Goal: Transaction & Acquisition: Purchase product/service

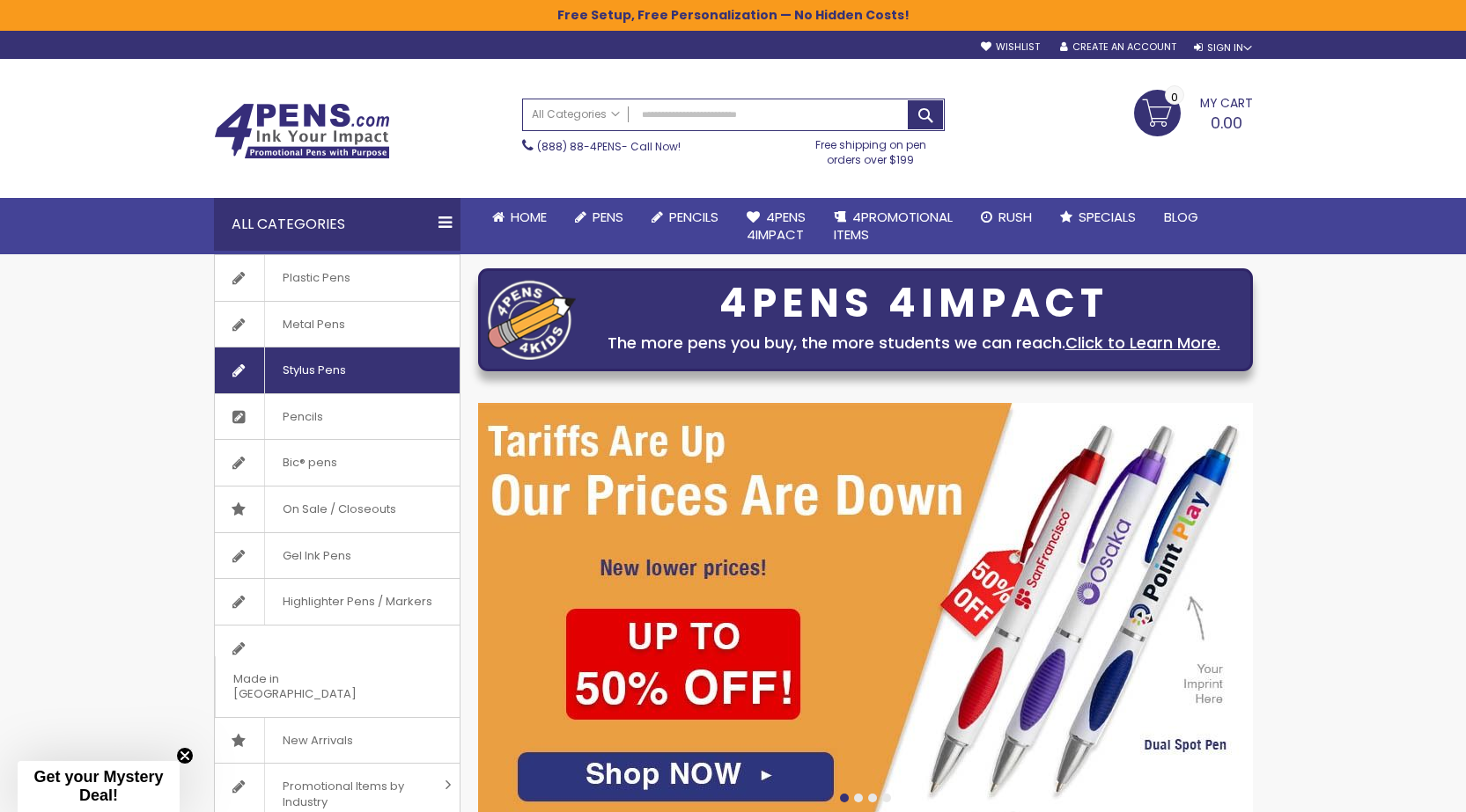
click at [320, 374] on span "Stylus Pens" at bounding box center [314, 370] width 99 height 46
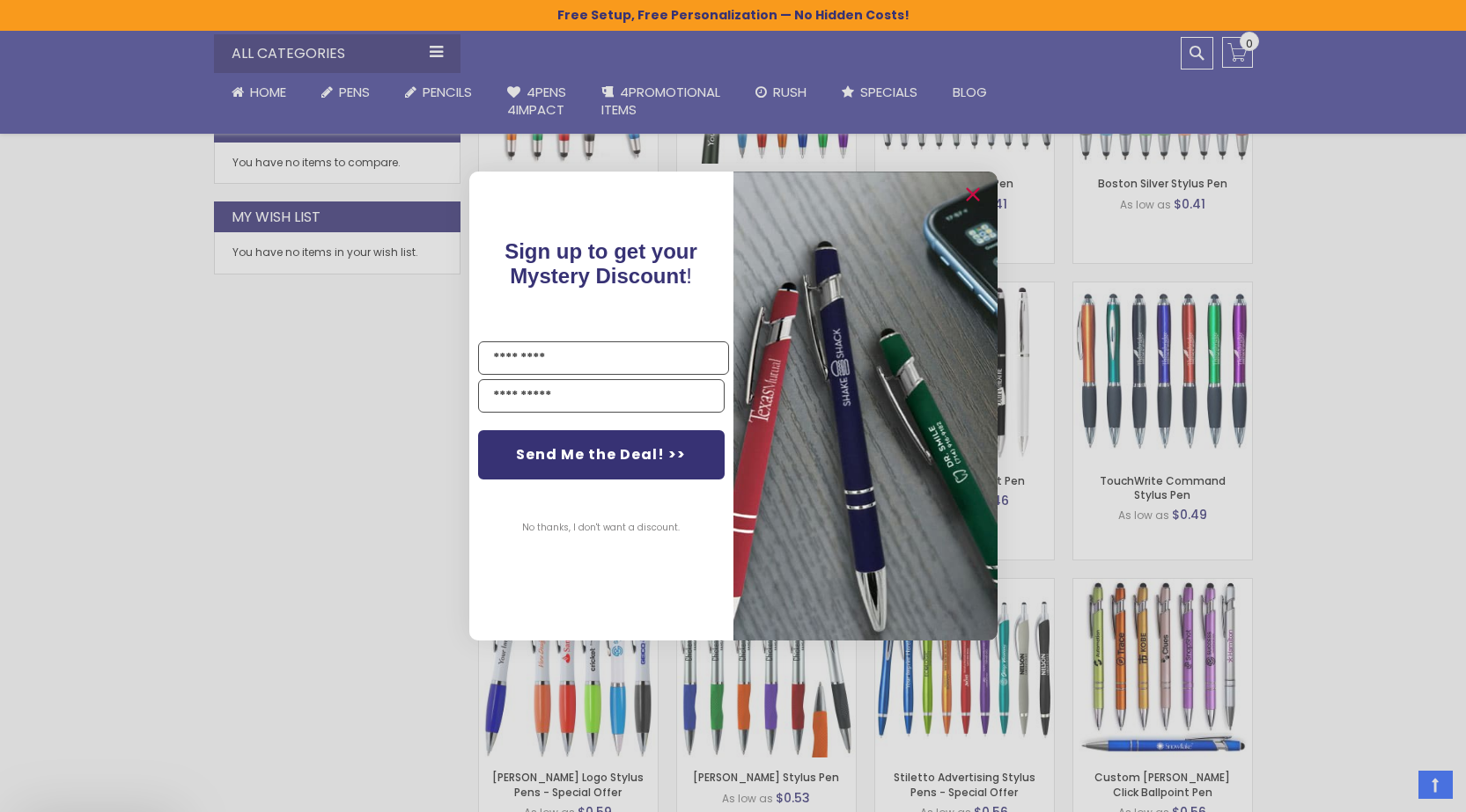
scroll to position [999, 0]
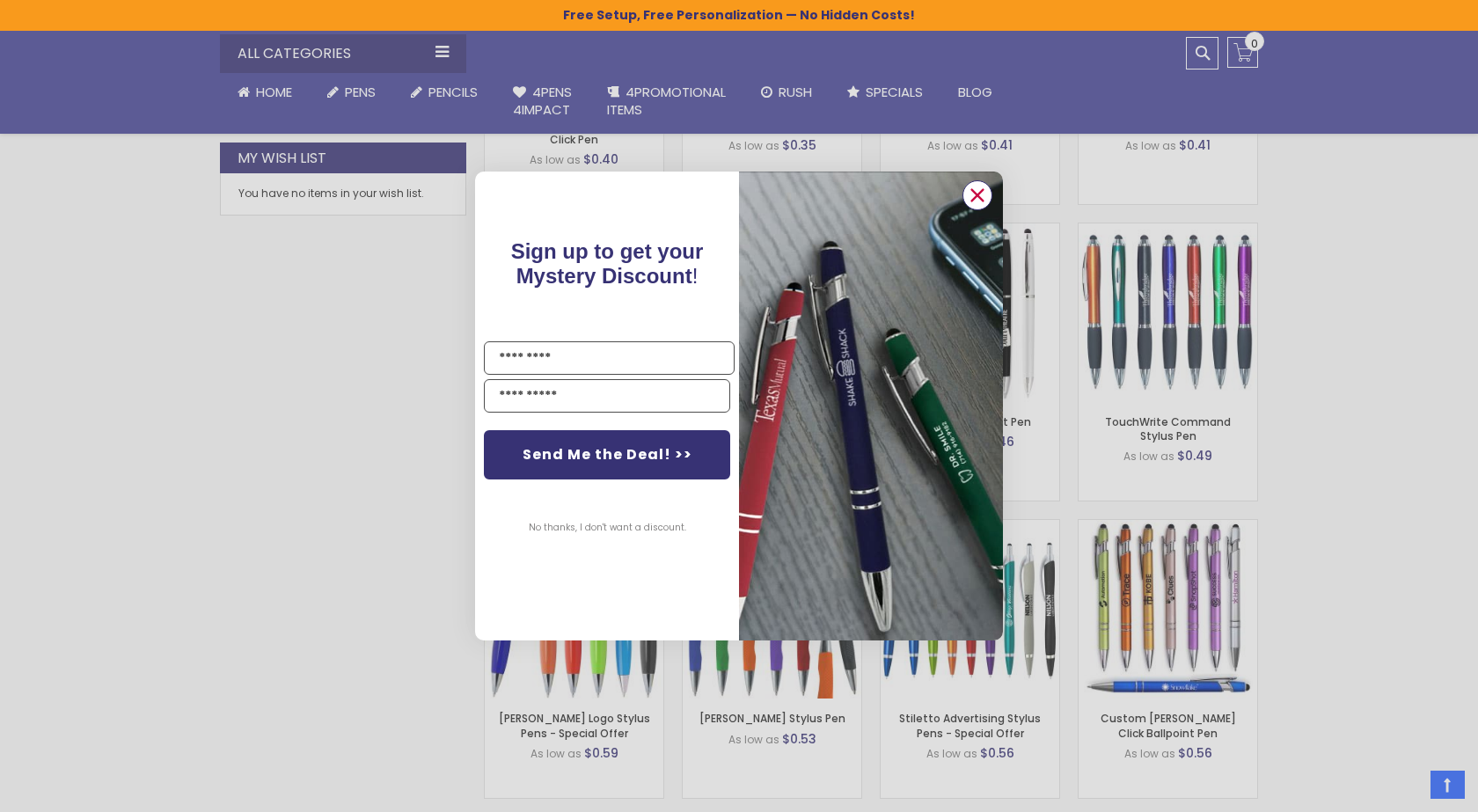
drag, startPoint x: 981, startPoint y: 196, endPoint x: 979, endPoint y: 205, distance: 9.2
click at [981, 197] on circle "Close dialog" at bounding box center [977, 195] width 26 height 26
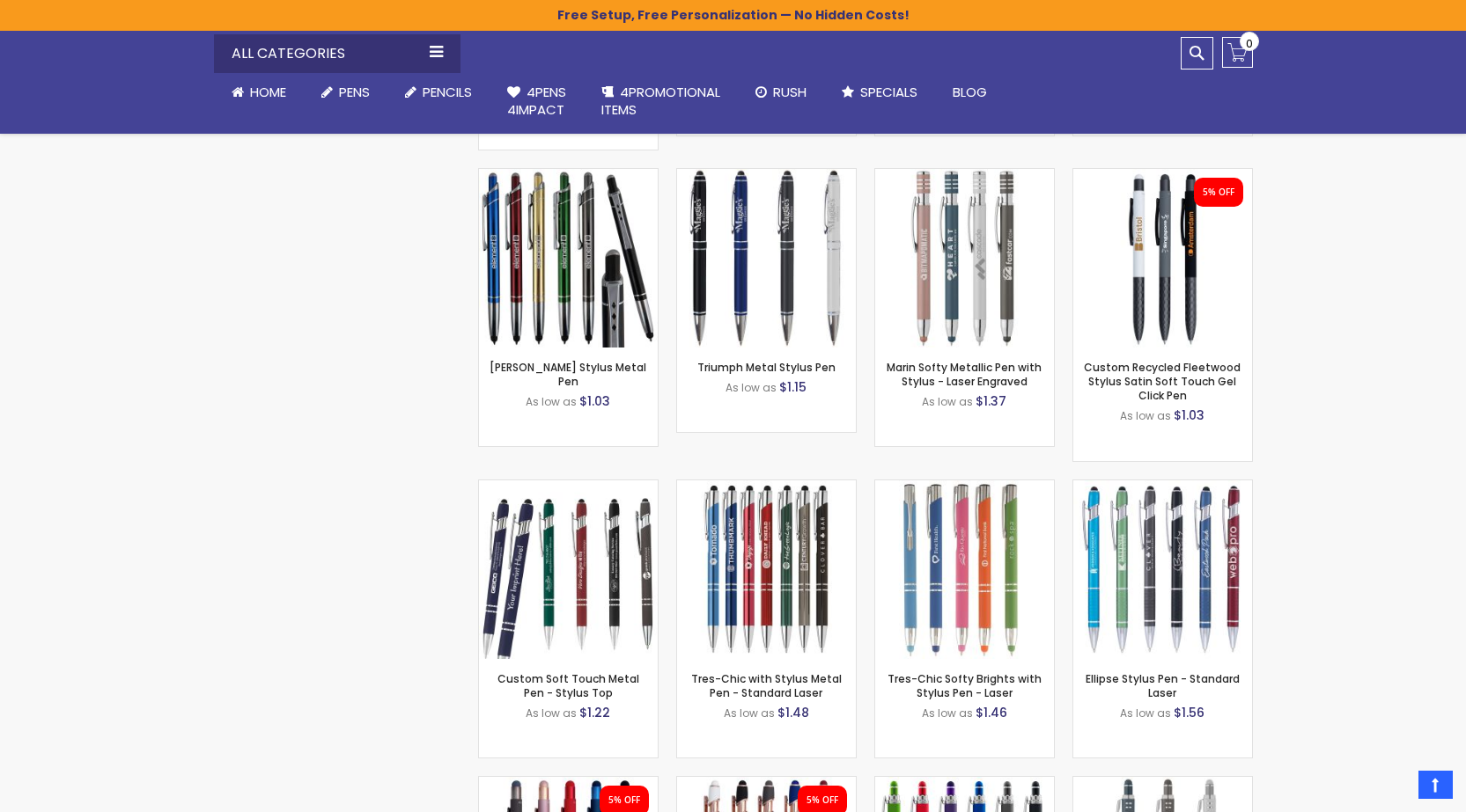
scroll to position [4958, 0]
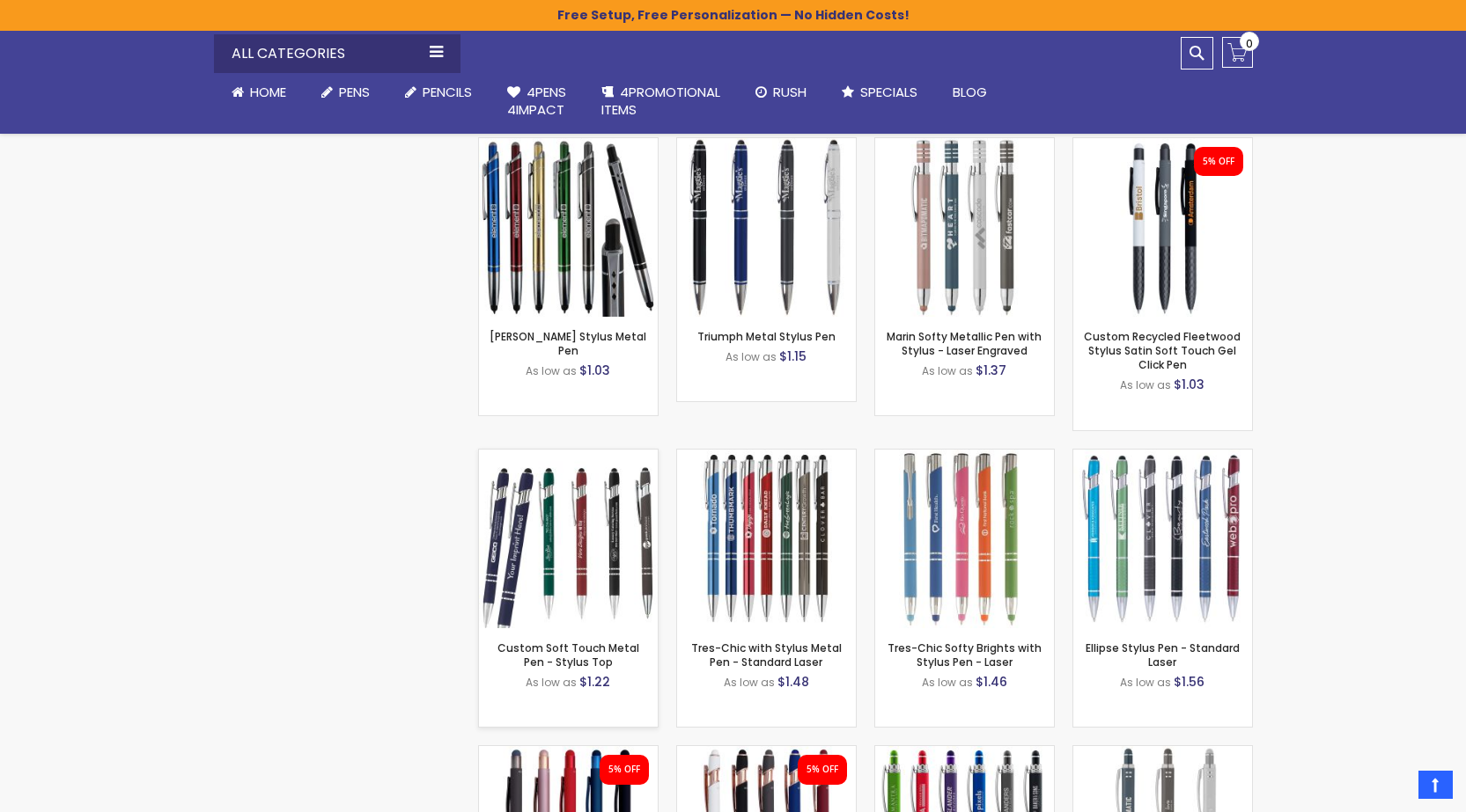
click at [534, 535] on img at bounding box center [569, 539] width 179 height 179
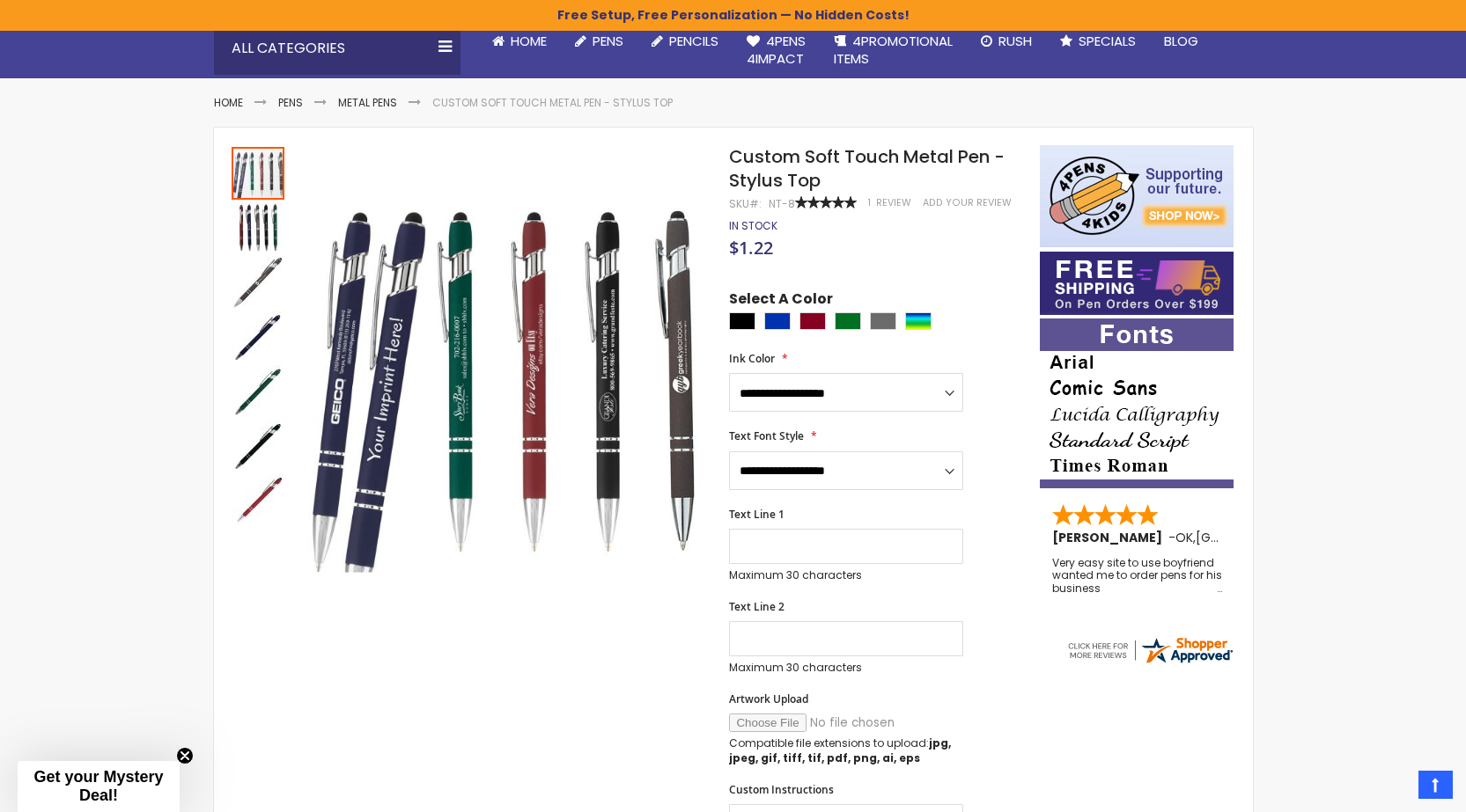
scroll to position [176, 0]
click at [743, 316] on div "Black" at bounding box center [742, 321] width 26 height 18
type input "****"
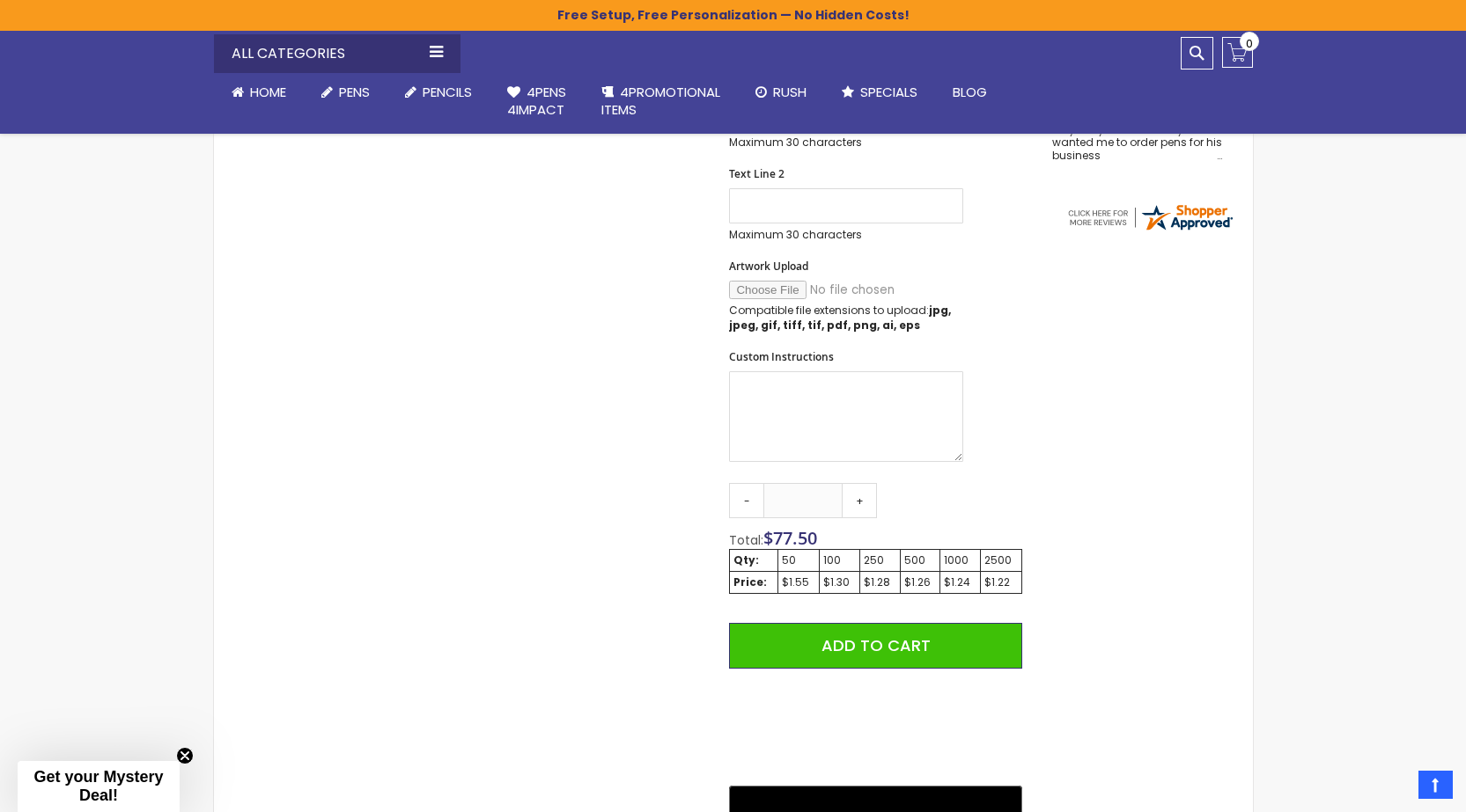
scroll to position [616, 0]
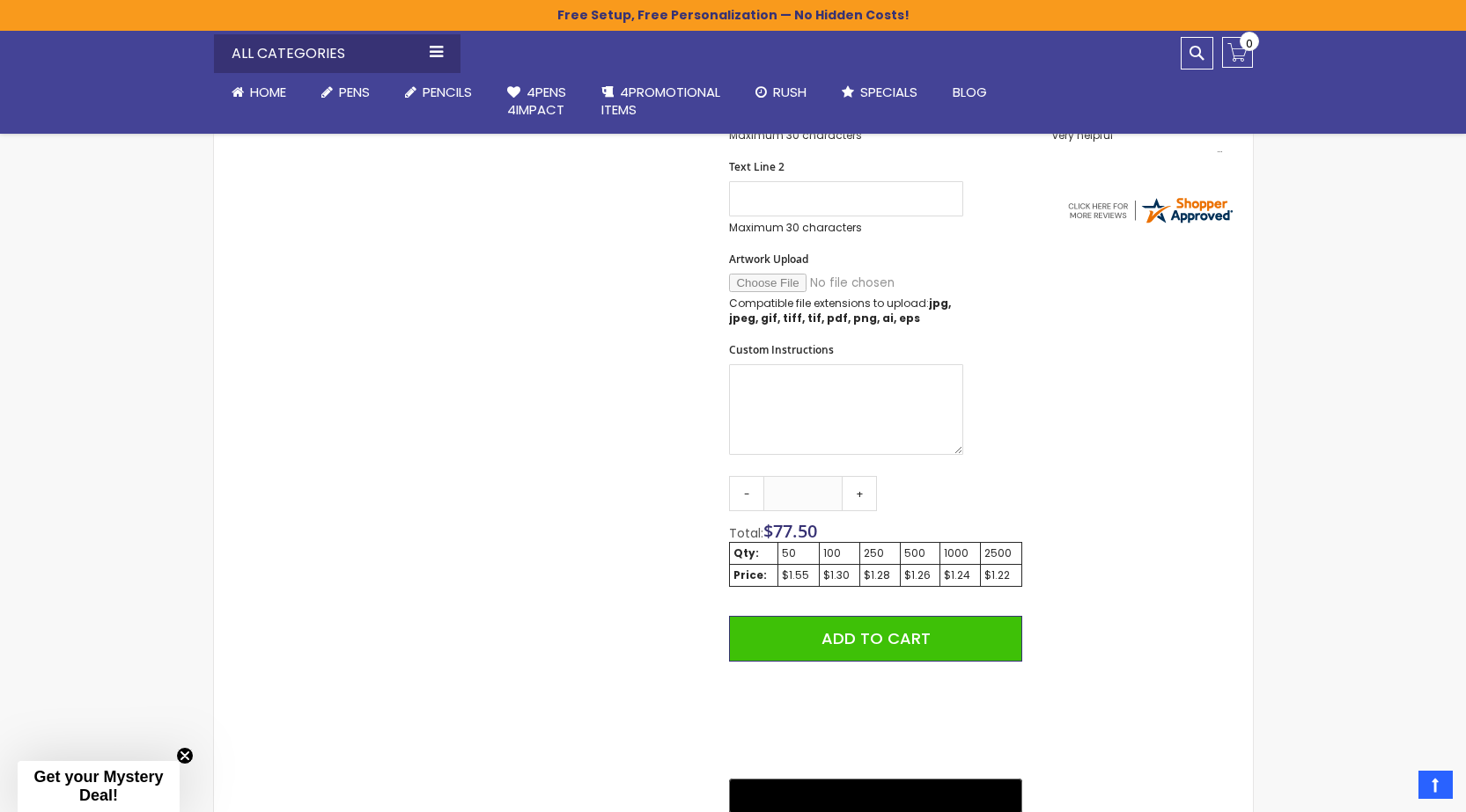
click at [918, 556] on div "500" at bounding box center [921, 554] width 32 height 14
click at [864, 497] on link "+" at bounding box center [858, 494] width 35 height 35
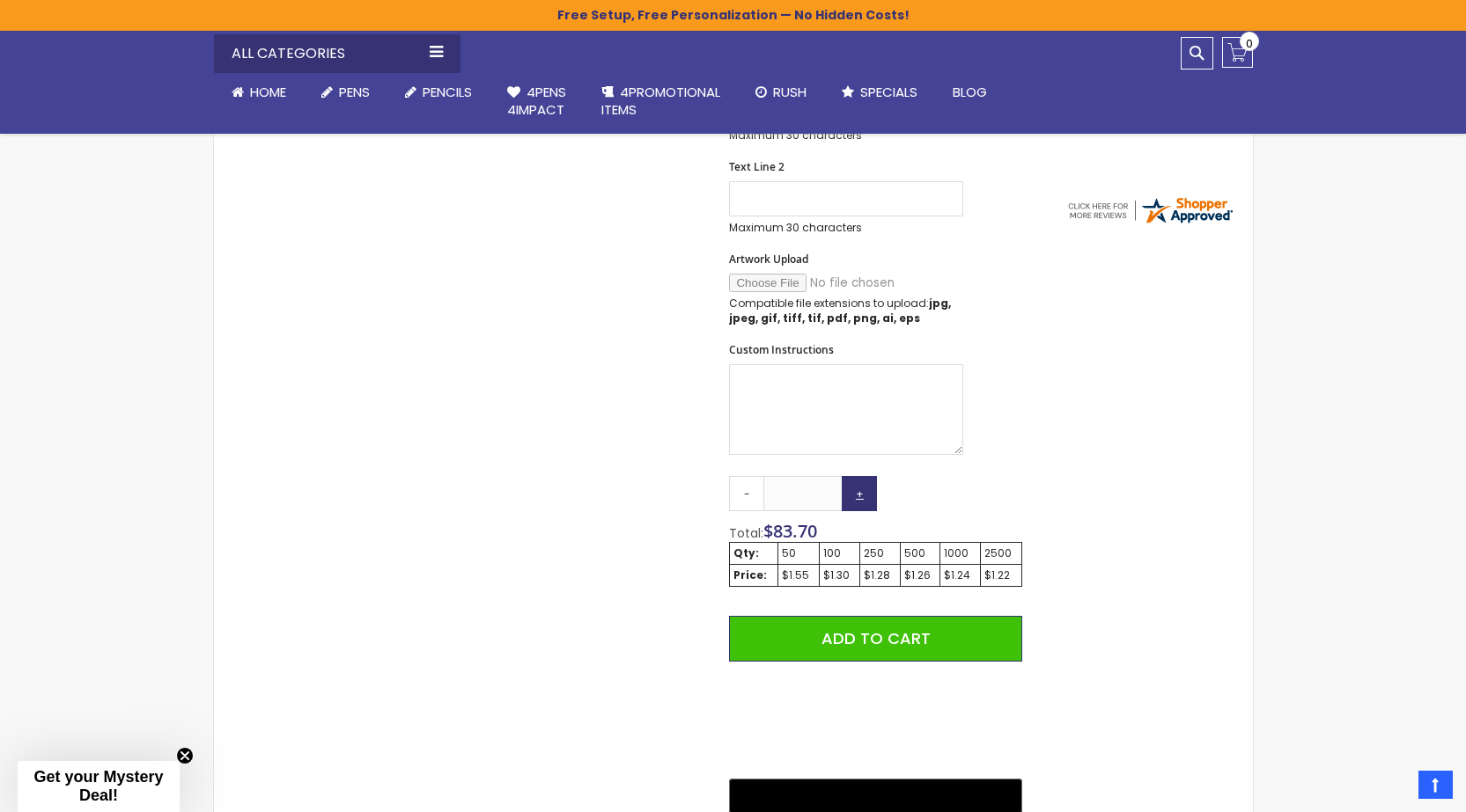
click at [864, 499] on link "+" at bounding box center [858, 494] width 35 height 35
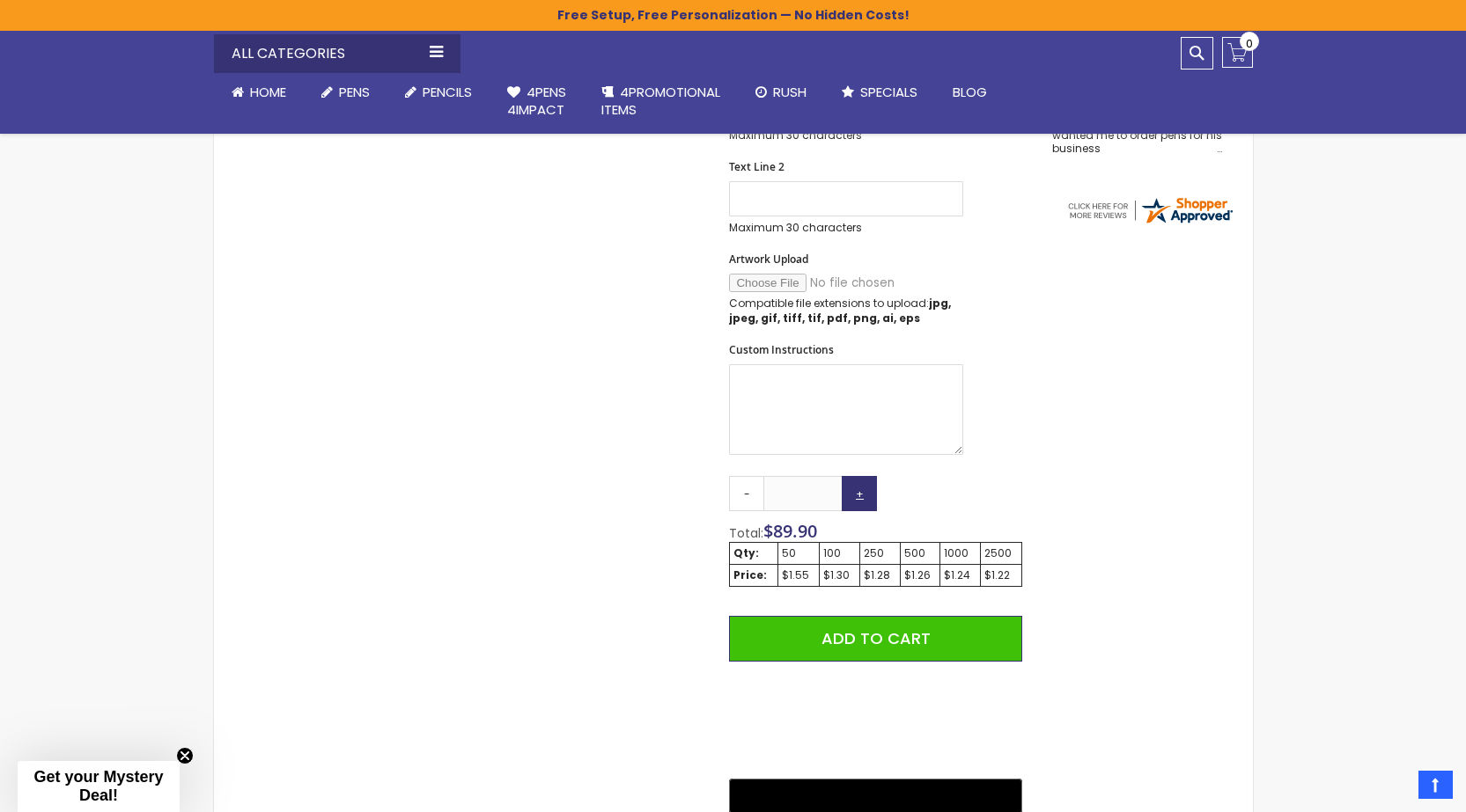
click at [864, 499] on link "+" at bounding box center [858, 494] width 35 height 35
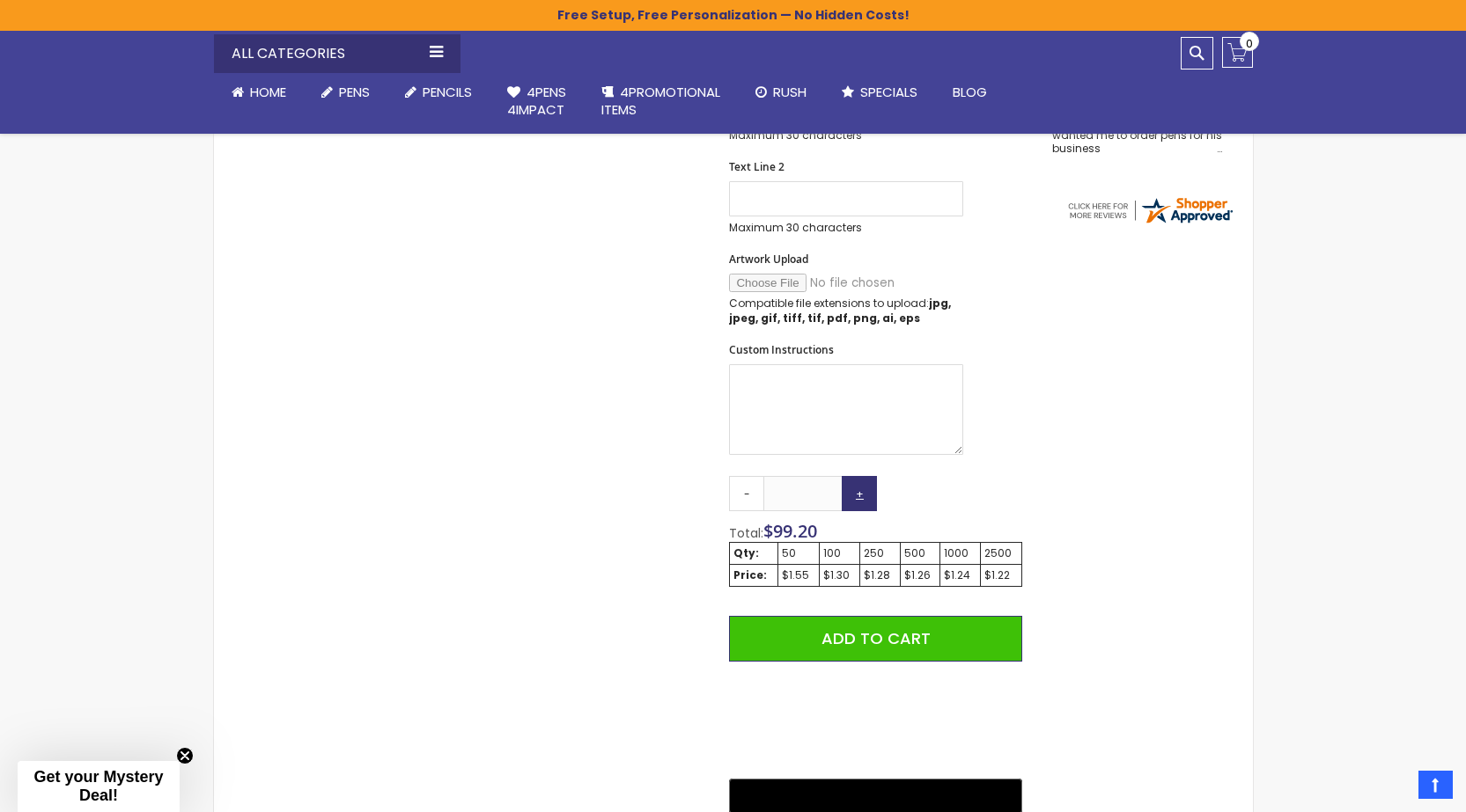
click at [864, 499] on link "+" at bounding box center [858, 494] width 35 height 35
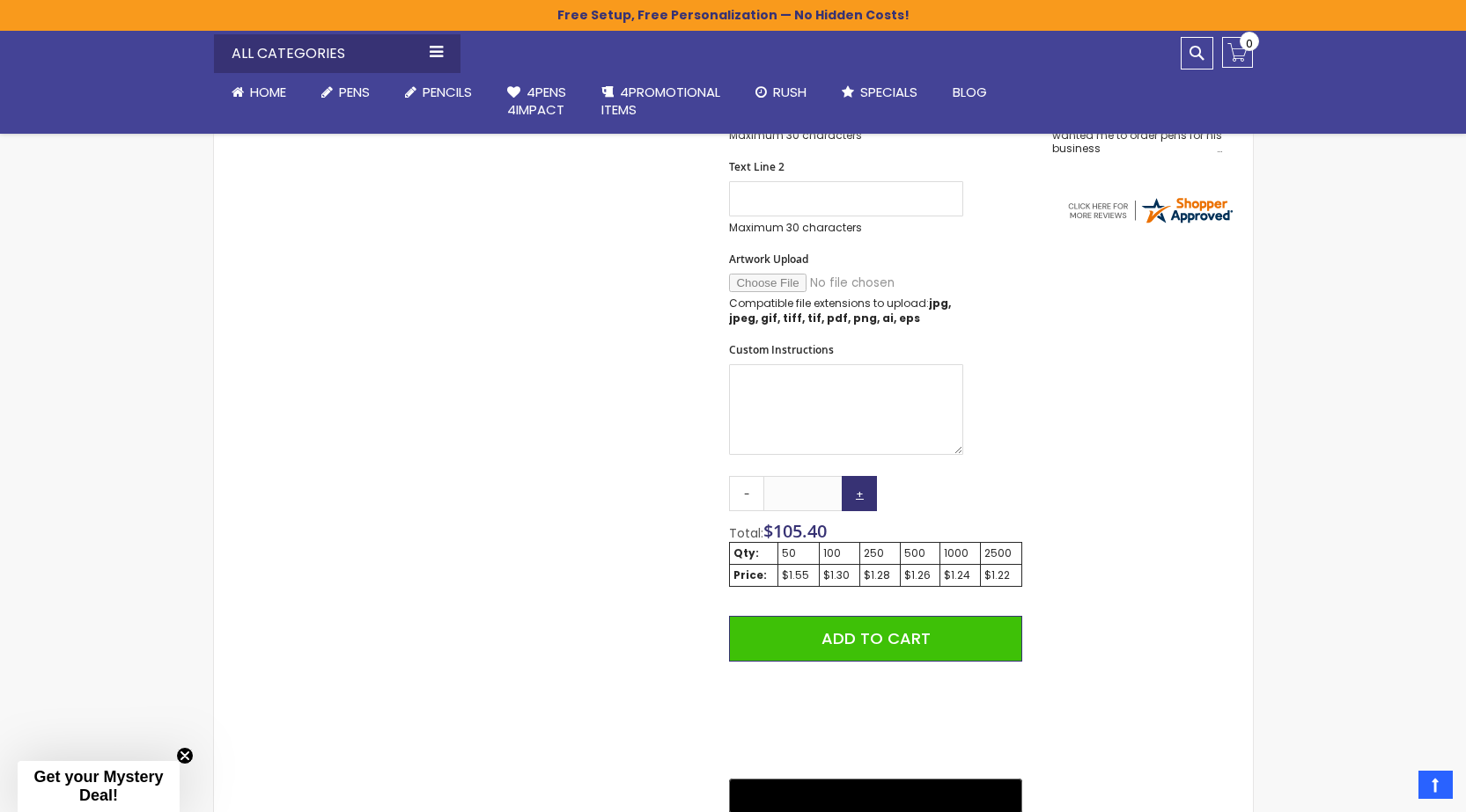
click at [864, 499] on link "+" at bounding box center [858, 494] width 35 height 35
click at [864, 501] on link "+" at bounding box center [858, 494] width 35 height 35
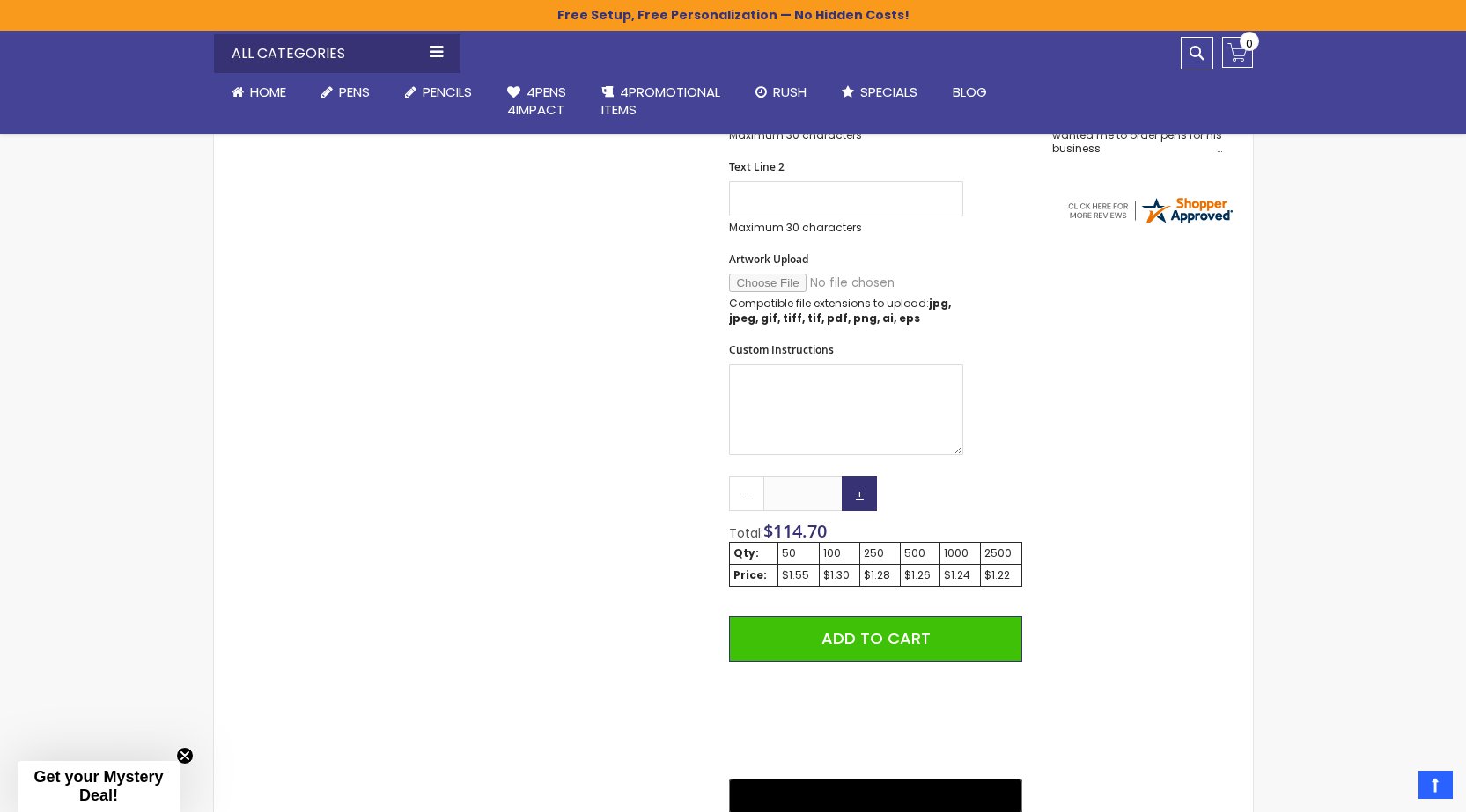
click at [863, 502] on link "+" at bounding box center [858, 494] width 35 height 35
click at [862, 502] on link "+" at bounding box center [858, 494] width 35 height 35
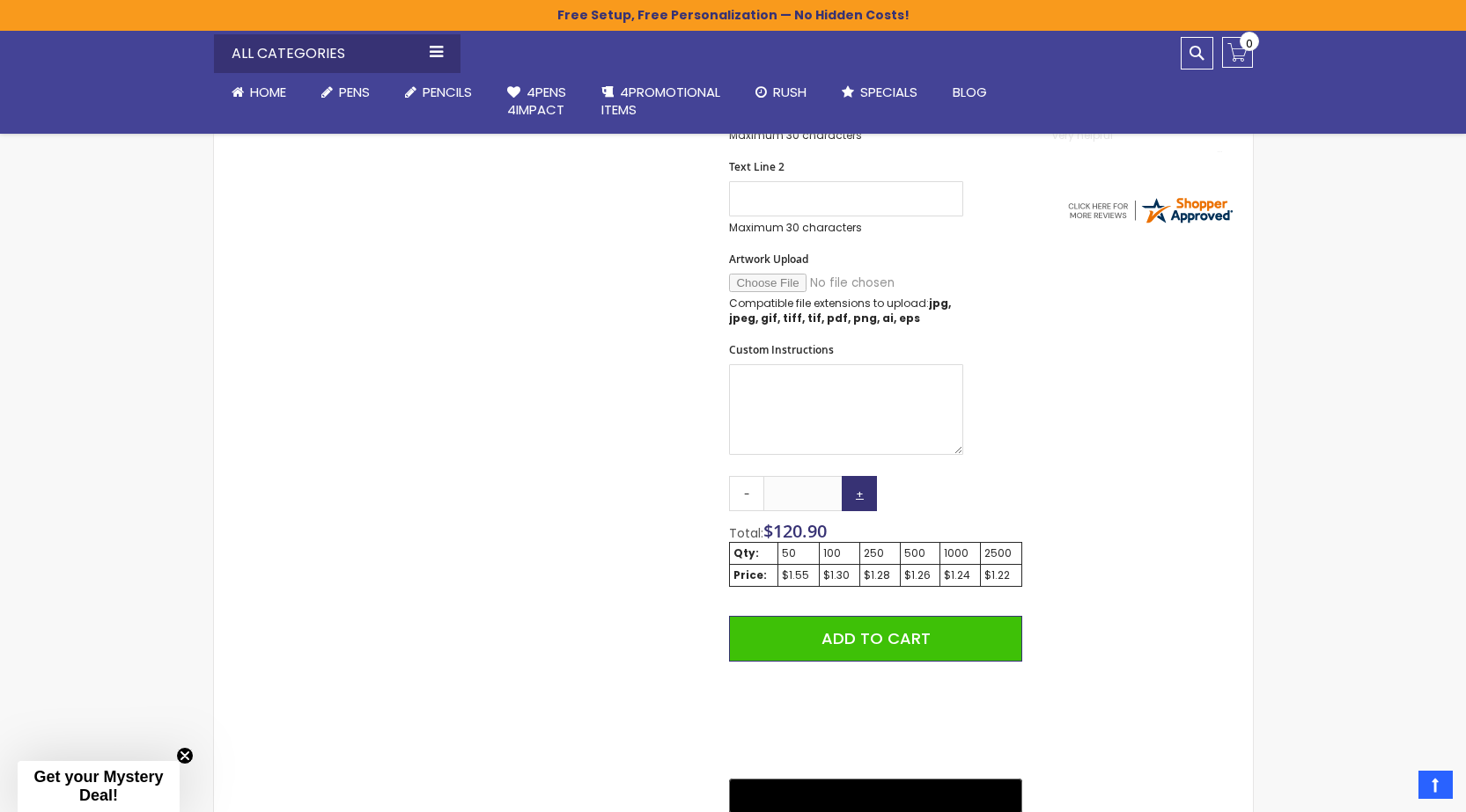
click at [862, 502] on link "+" at bounding box center [858, 494] width 35 height 35
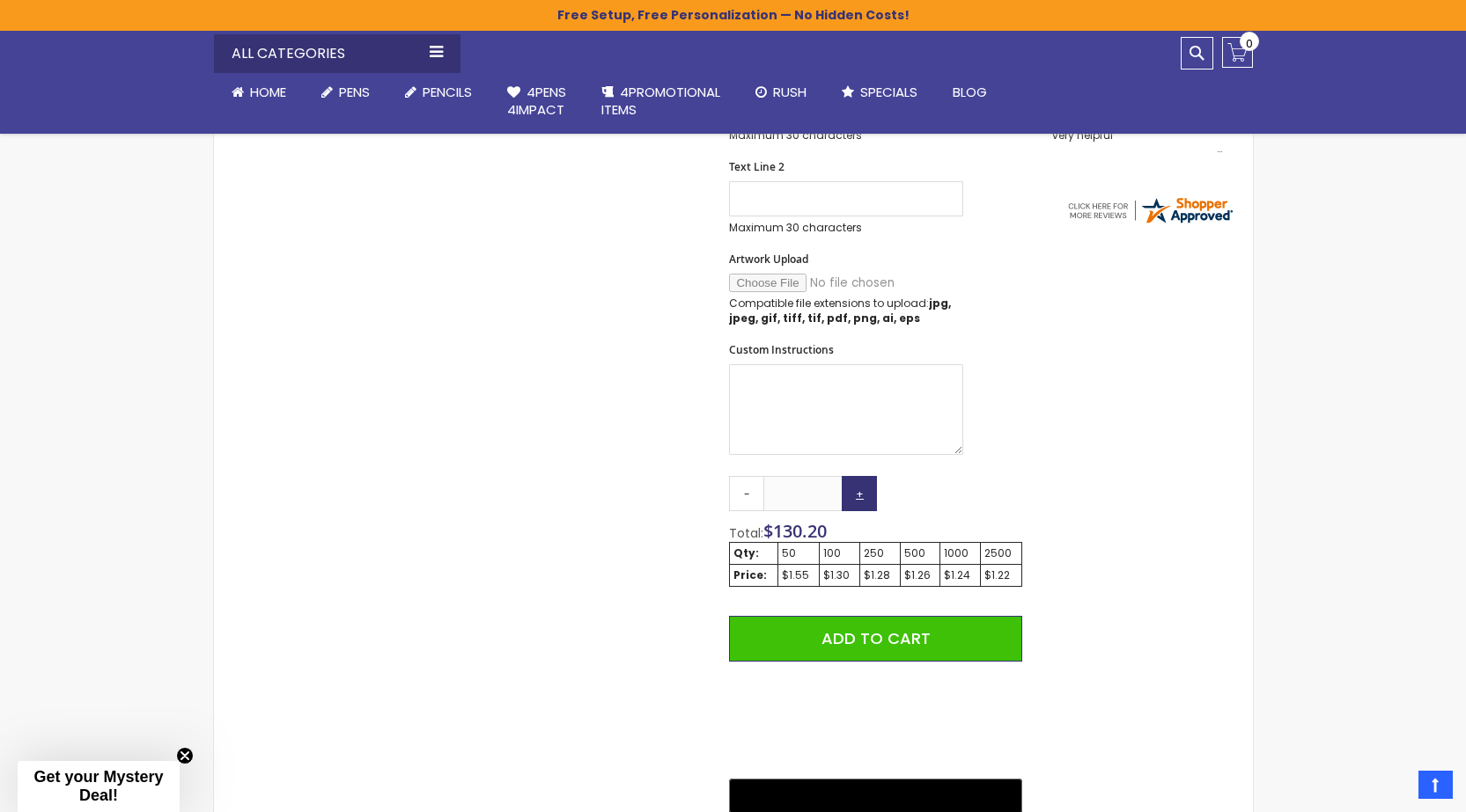
click at [862, 502] on link "+" at bounding box center [858, 494] width 35 height 35
click at [863, 501] on link "+" at bounding box center [858, 494] width 35 height 35
click at [864, 500] on link "+" at bounding box center [858, 494] width 35 height 35
click at [864, 498] on link "+" at bounding box center [858, 494] width 35 height 35
click at [865, 496] on link "+" at bounding box center [858, 494] width 35 height 35
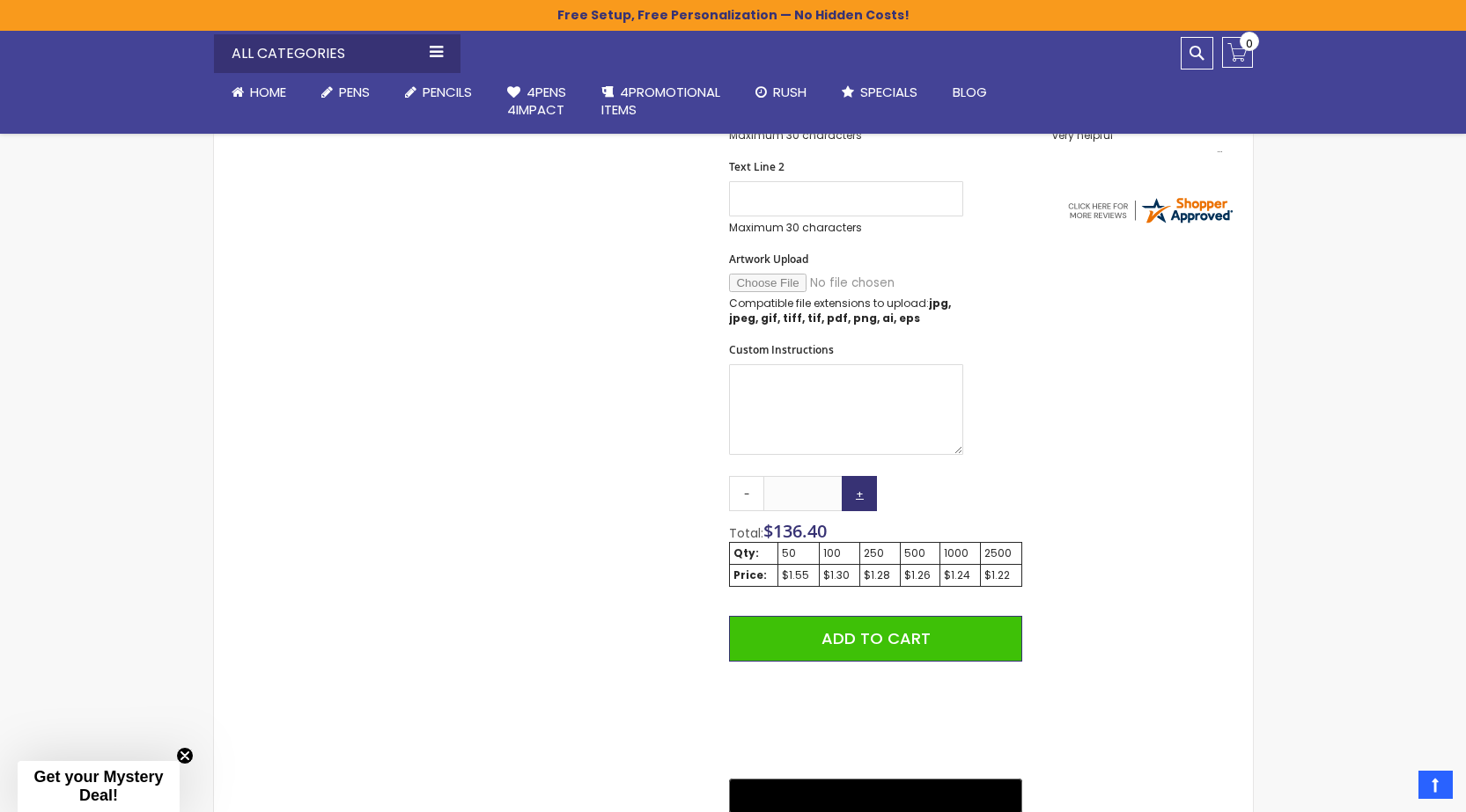
click at [867, 496] on link "+" at bounding box center [858, 494] width 35 height 35
drag, startPoint x: 867, startPoint y: 496, endPoint x: 858, endPoint y: 497, distance: 9.1
click at [866, 496] on link "+" at bounding box center [858, 494] width 35 height 35
click at [855, 498] on link "+" at bounding box center [858, 494] width 35 height 35
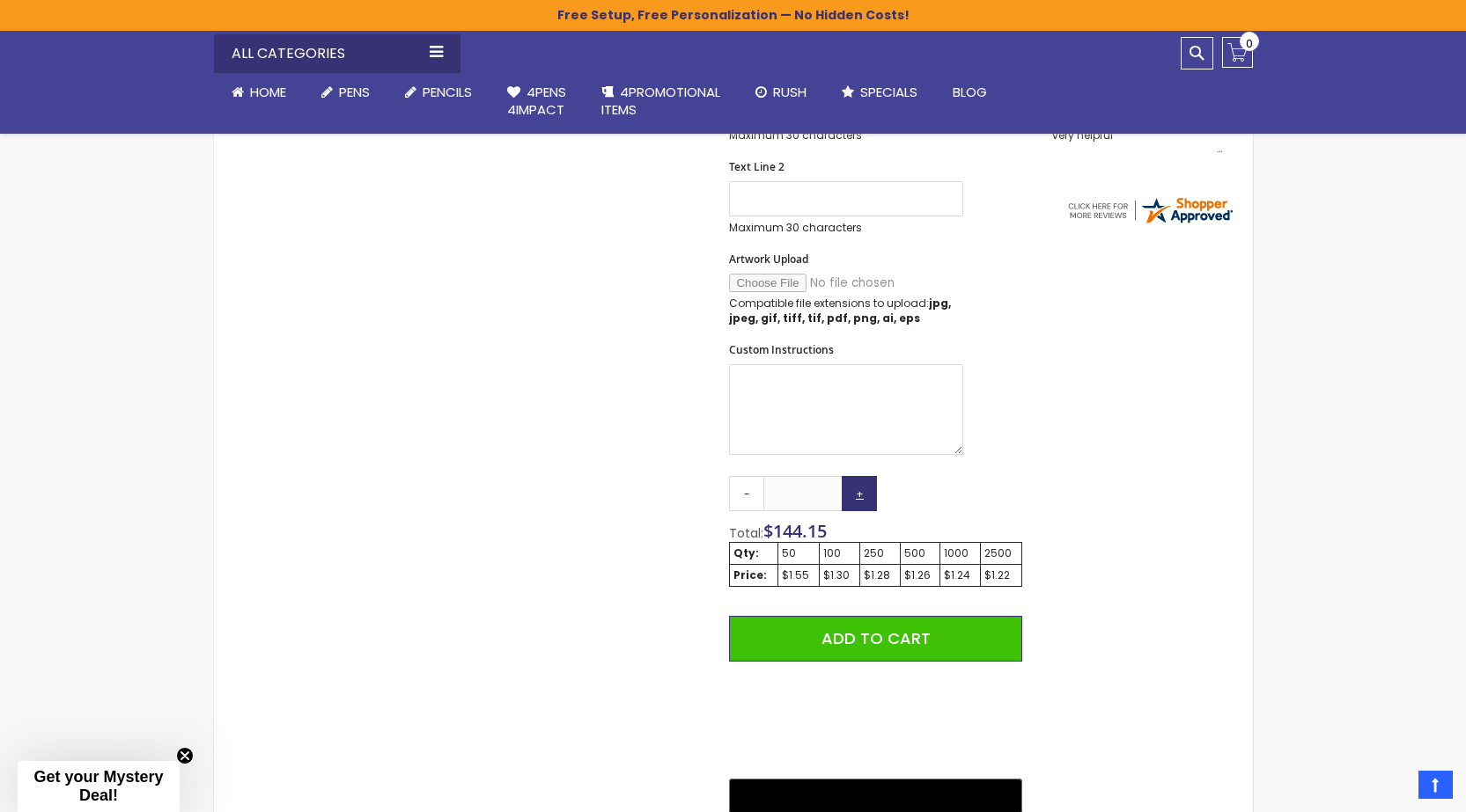
click at [855, 498] on link "+" at bounding box center [858, 494] width 35 height 35
click at [851, 497] on link "+" at bounding box center [858, 494] width 35 height 35
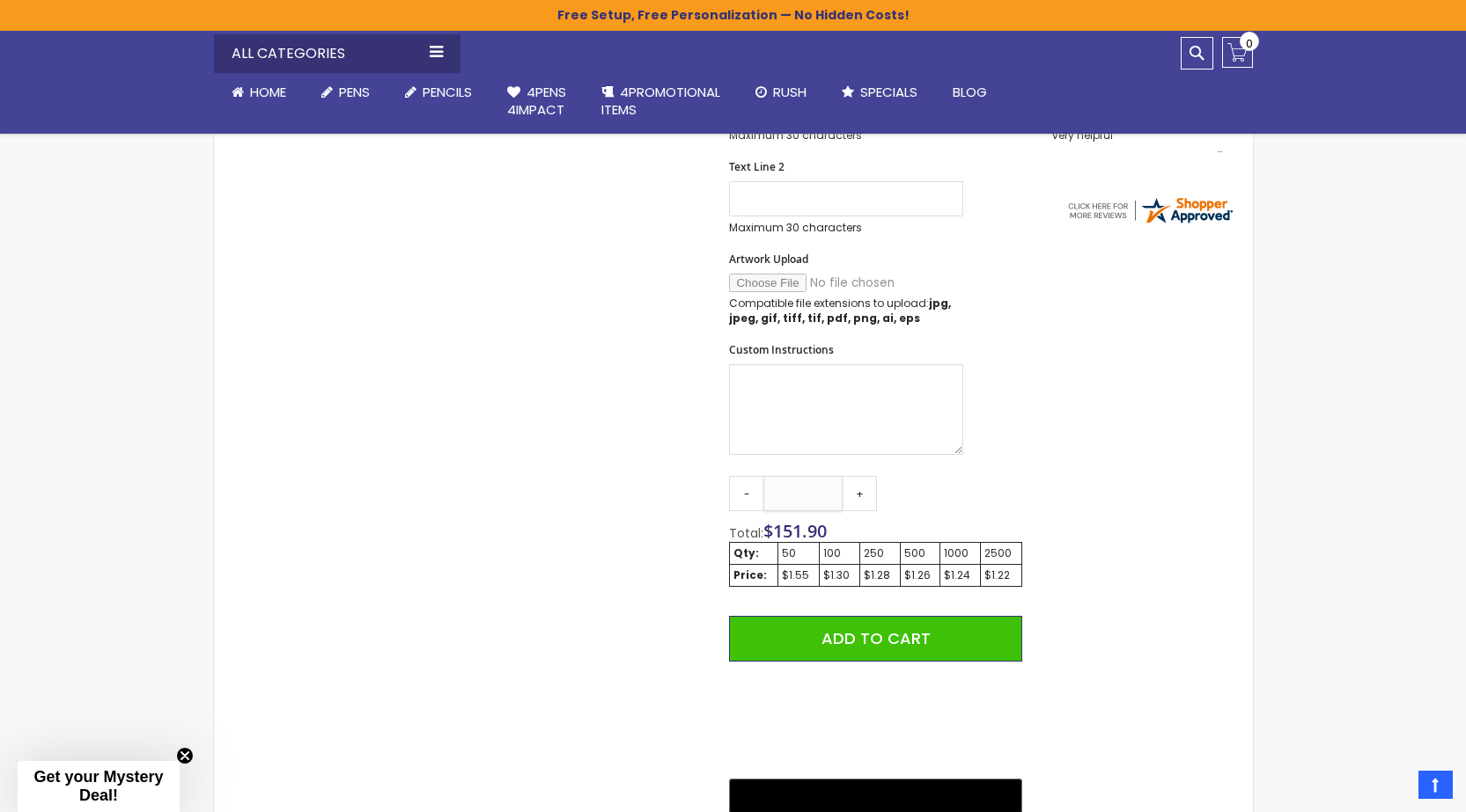
drag, startPoint x: 816, startPoint y: 494, endPoint x: 765, endPoint y: 477, distance: 53.8
click at [741, 492] on div "- ** +" at bounding box center [803, 494] width 148 height 35
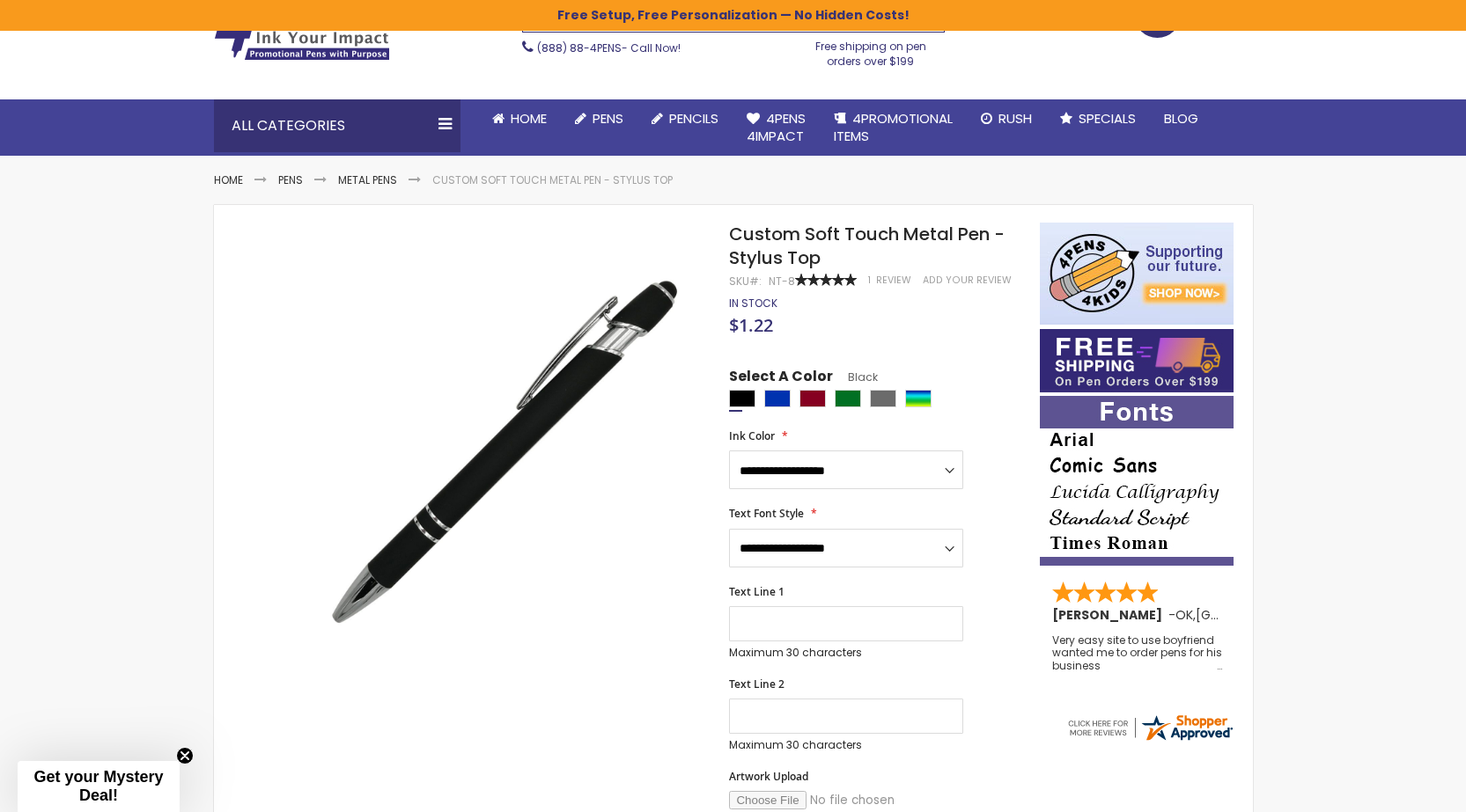
scroll to position [352, 0]
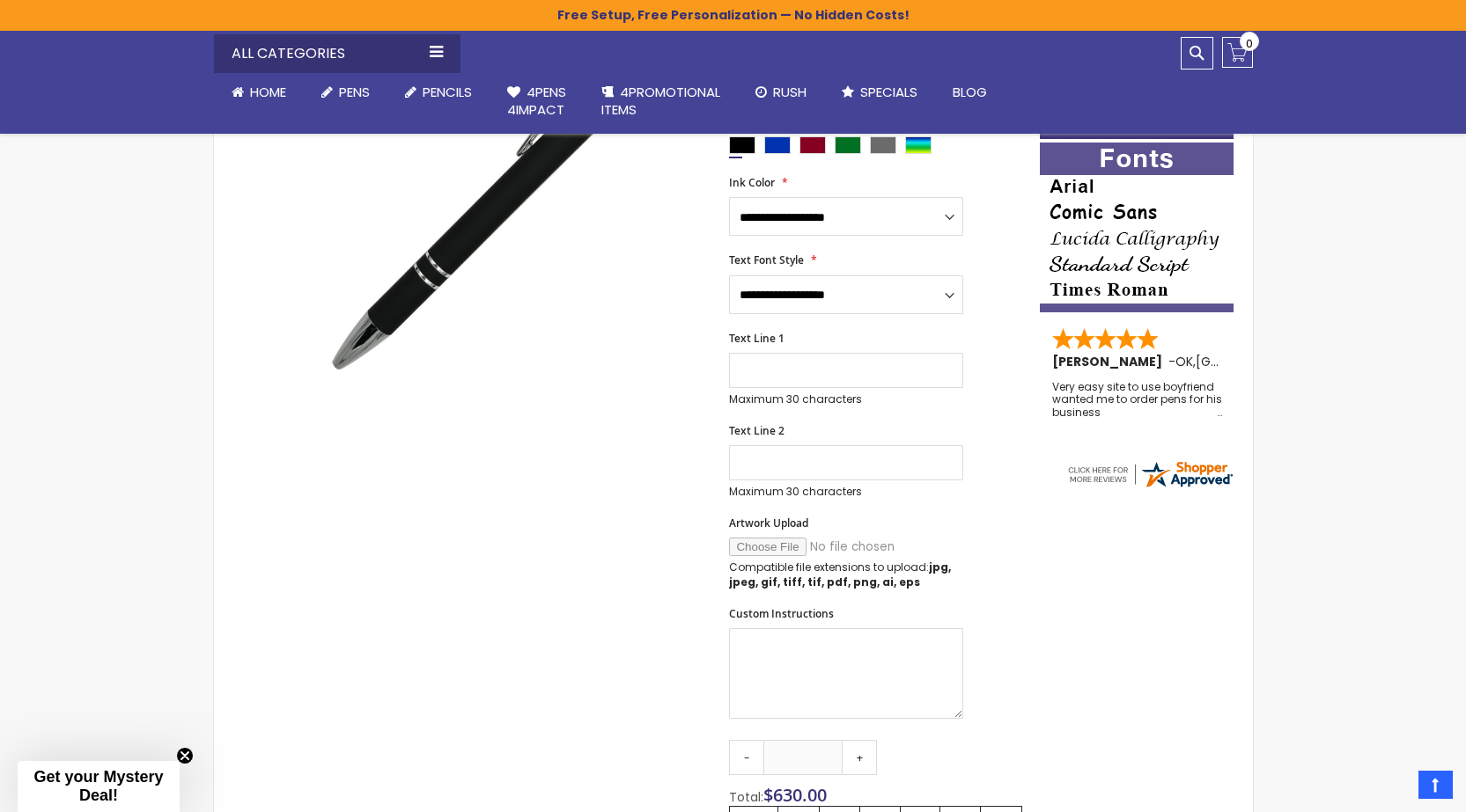
click at [1419, 313] on div "Skip to Content sample Wishlist Sign Out Sign In Sign In Login Forgot Your Pass…" at bounding box center [733, 704] width 1466 height 2111
drag, startPoint x: 1405, startPoint y: 319, endPoint x: 1384, endPoint y: 321, distance: 21.1
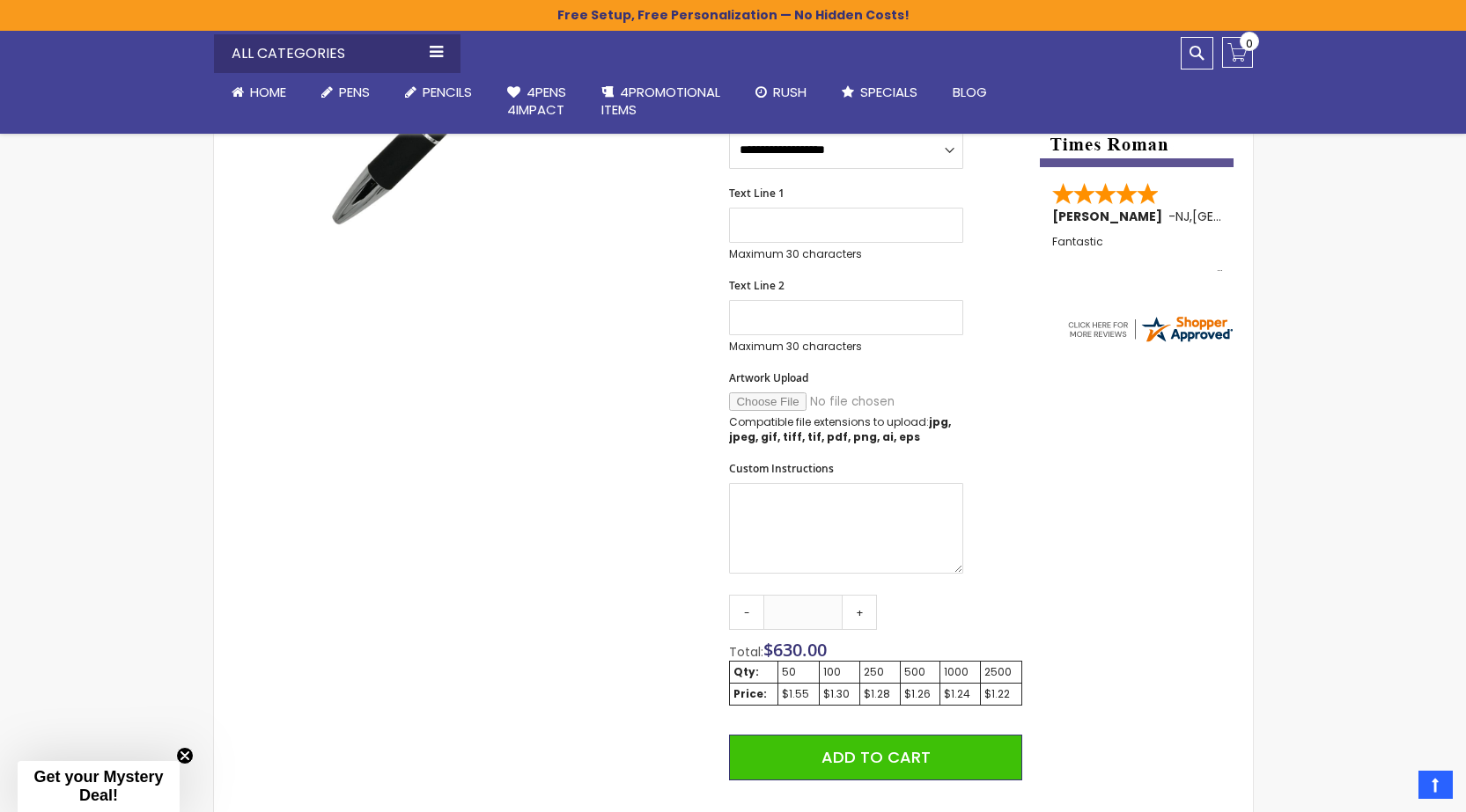
scroll to position [440, 0]
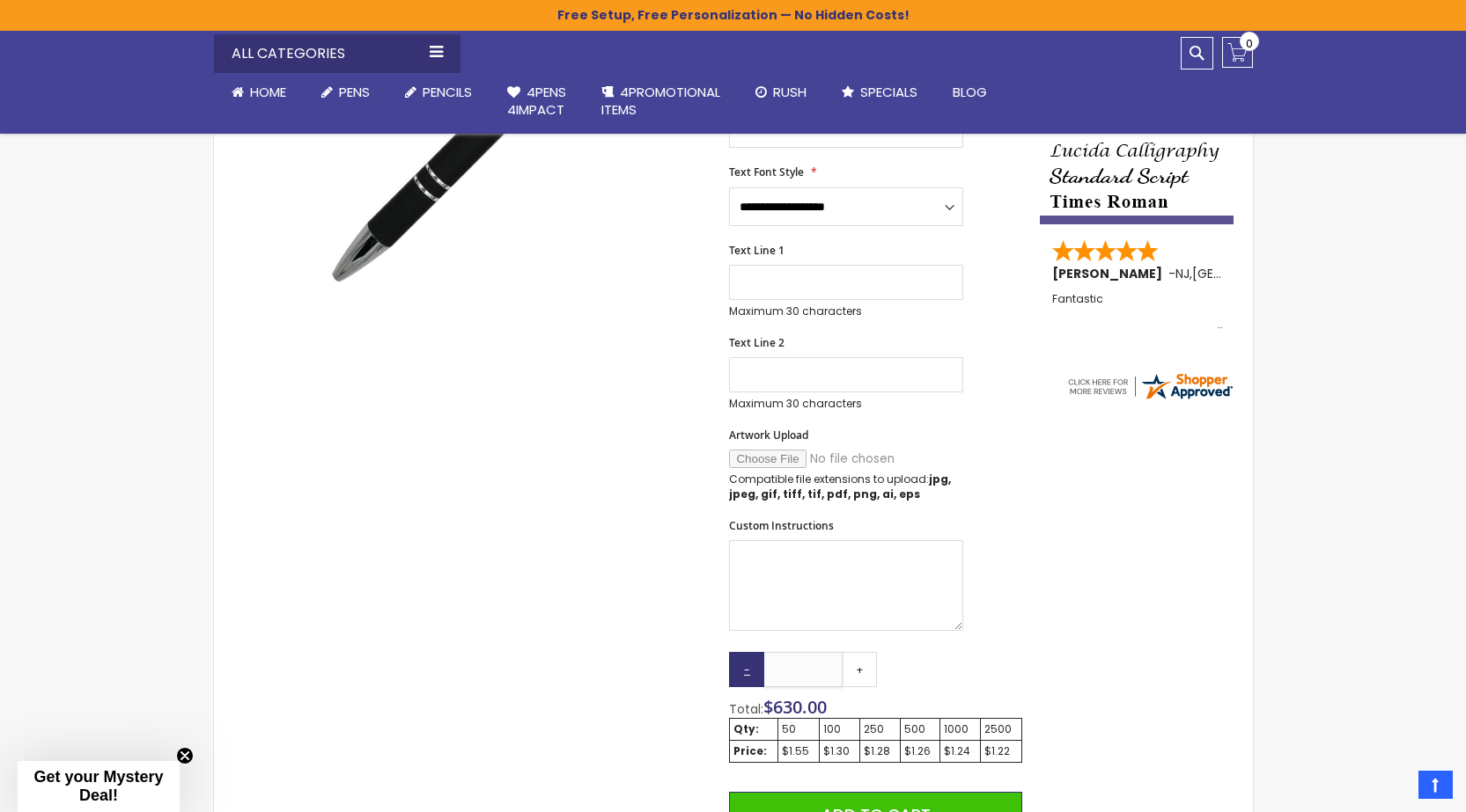
drag, startPoint x: 821, startPoint y: 670, endPoint x: 755, endPoint y: 683, distance: 67.3
click at [755, 683] on div "- *** +" at bounding box center [803, 669] width 148 height 35
drag, startPoint x: 821, startPoint y: 664, endPoint x: 729, endPoint y: 654, distance: 92.5
click at [729, 654] on div "- **** +" at bounding box center [803, 669] width 148 height 35
type input "***"
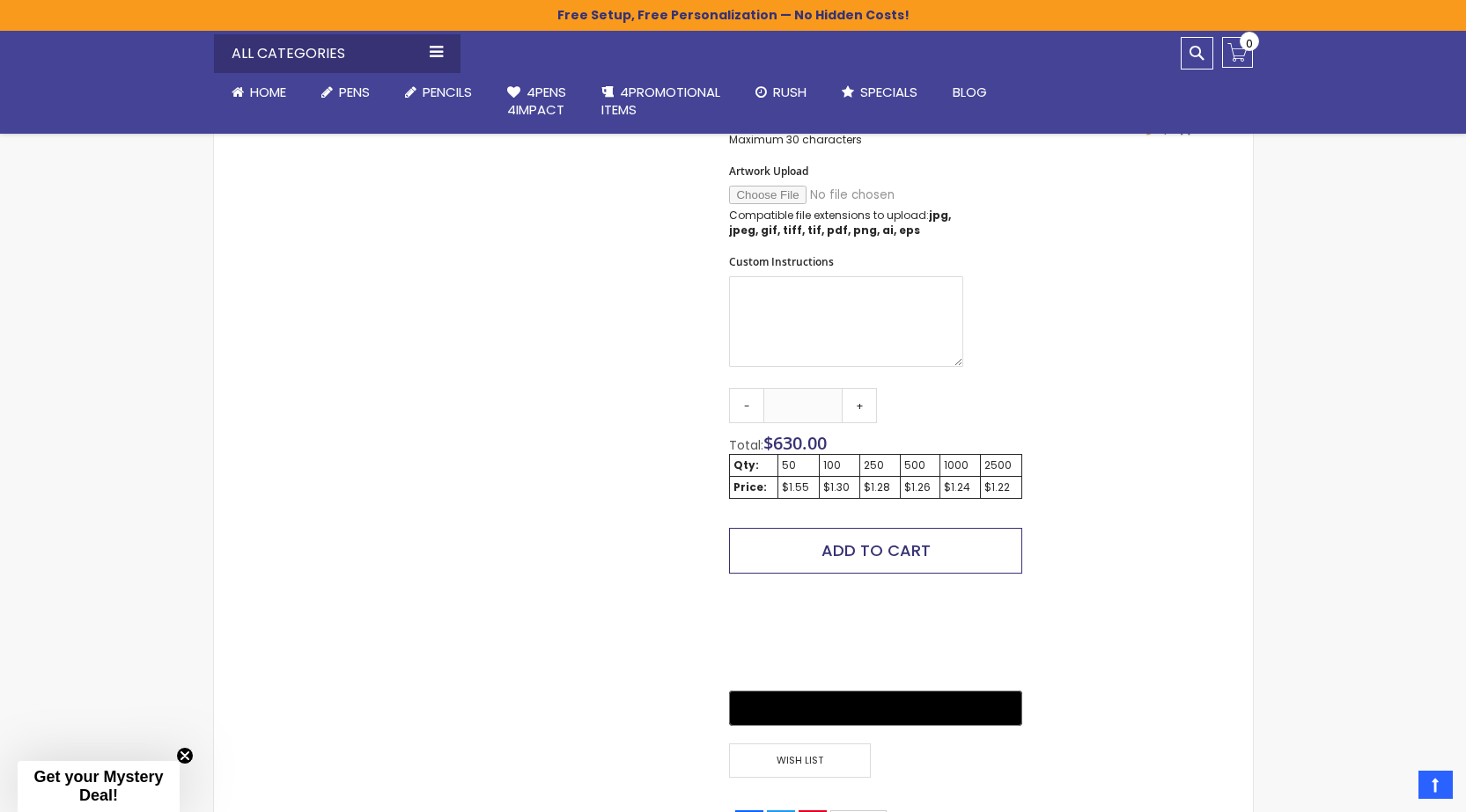
click at [915, 544] on span "Add to Cart" at bounding box center [876, 550] width 109 height 22
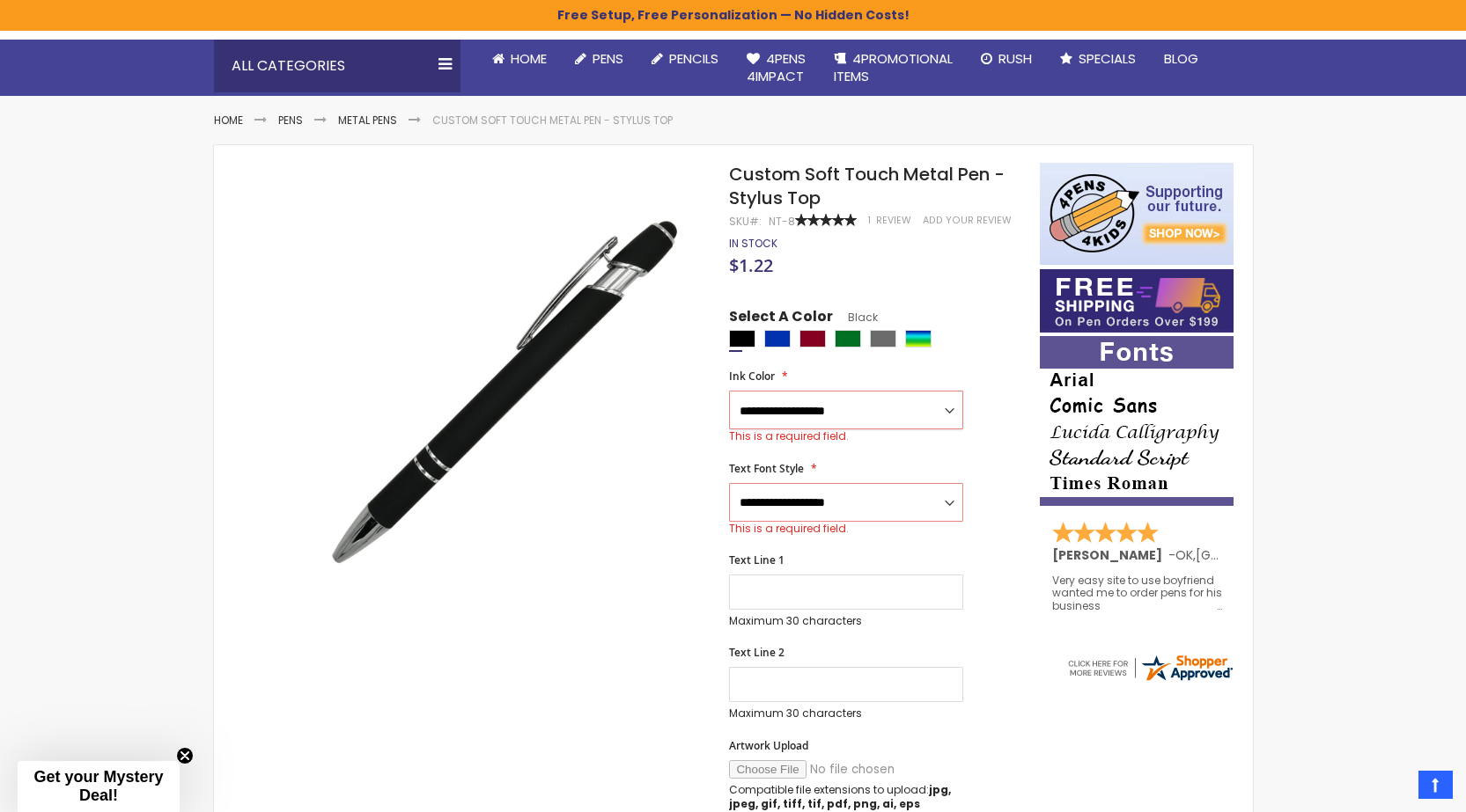
scroll to position [143, 0]
